Goal: Task Accomplishment & Management: Manage account settings

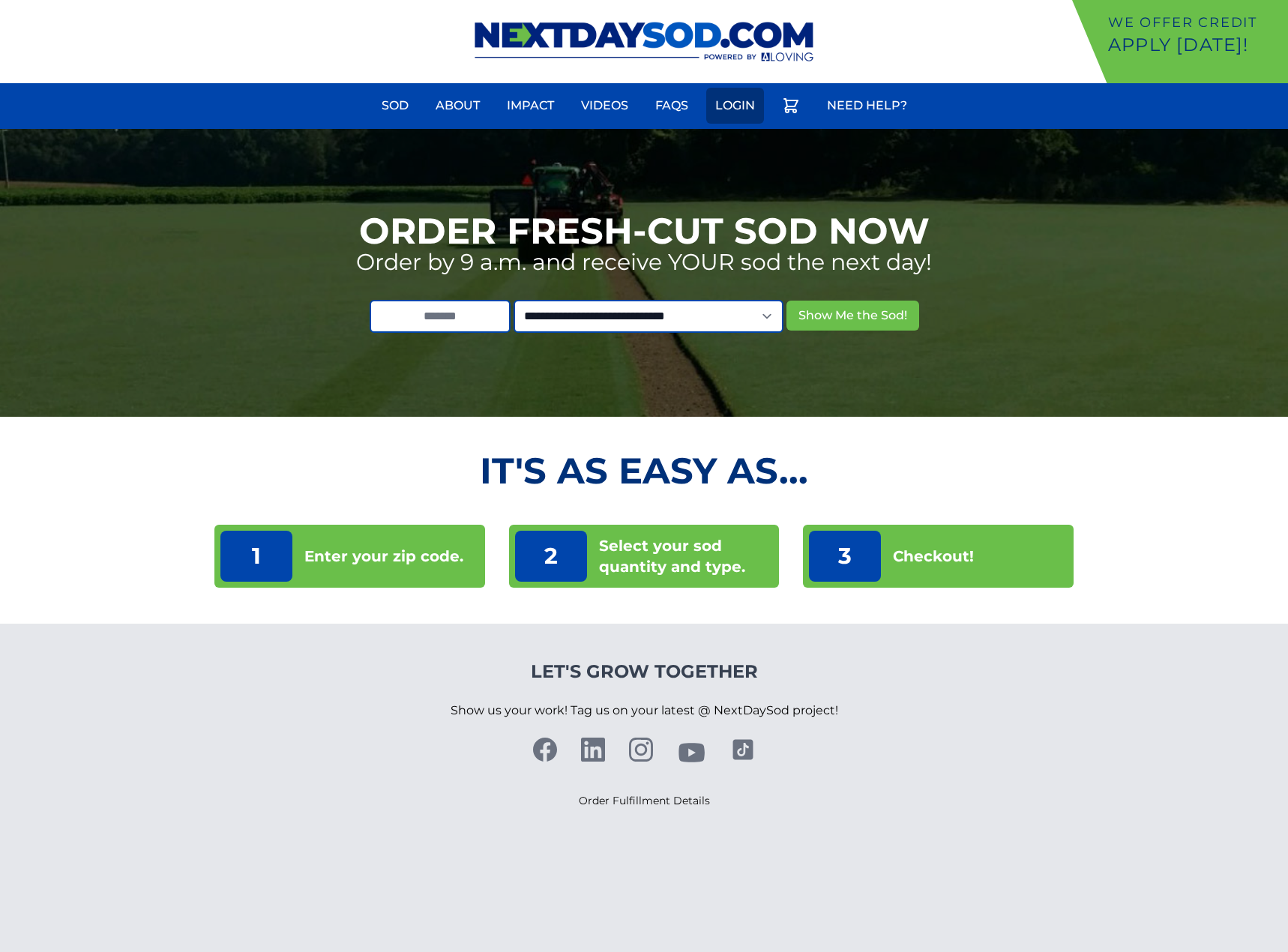
click at [757, 99] on link "Login" at bounding box center [735, 105] width 58 height 36
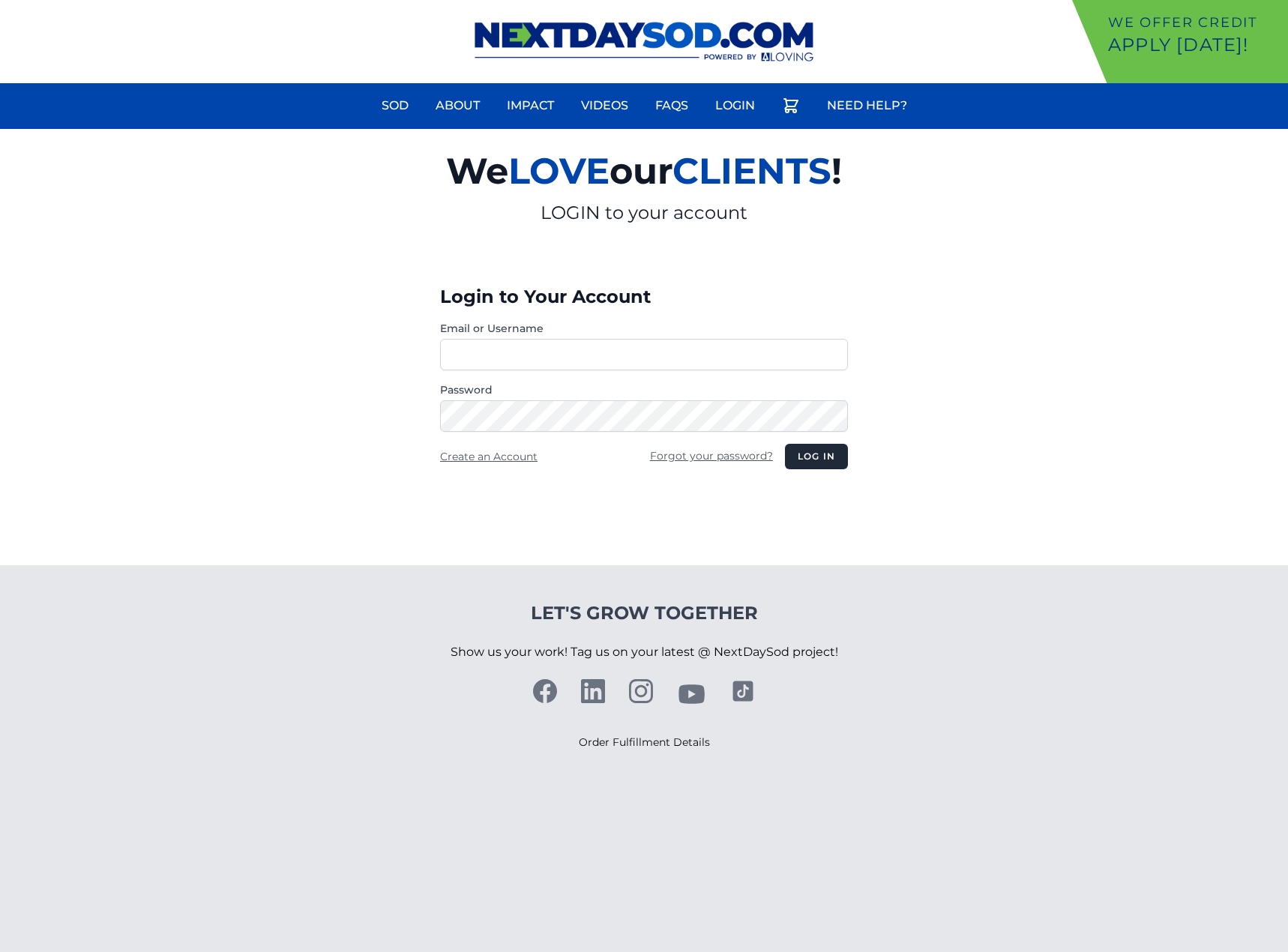
type input "**********"
click at [827, 436] on form "**********" at bounding box center [644, 394] width 408 height 148
click at [827, 466] on button "Log in" at bounding box center [816, 457] width 63 height 26
